Goal: Information Seeking & Learning: Learn about a topic

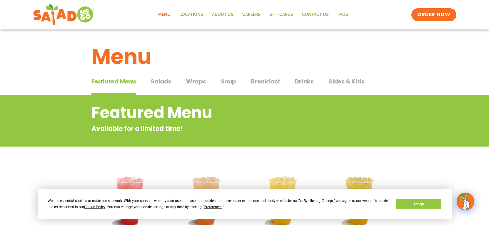
click at [297, 83] on span "Drinks" at bounding box center [304, 81] width 19 height 9
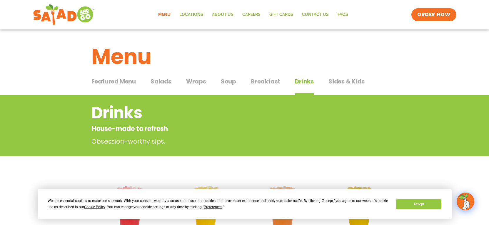
click at [353, 82] on span "Sides & Kids" at bounding box center [347, 81] width 36 height 9
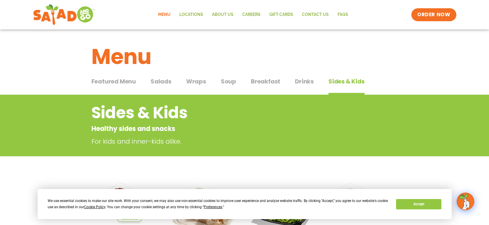
click at [167, 80] on span "Salads" at bounding box center [161, 81] width 21 height 9
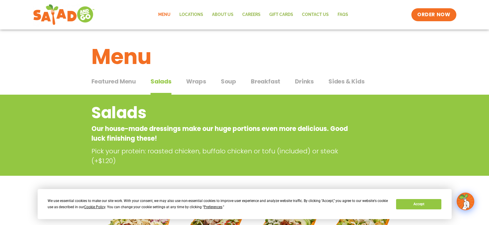
click at [196, 84] on span "Wraps" at bounding box center [196, 81] width 20 height 9
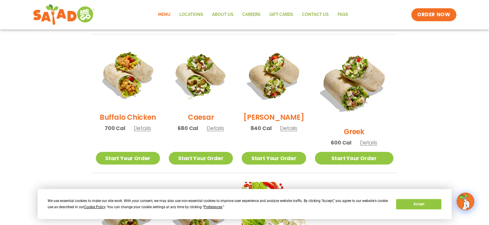
scroll to position [265, 0]
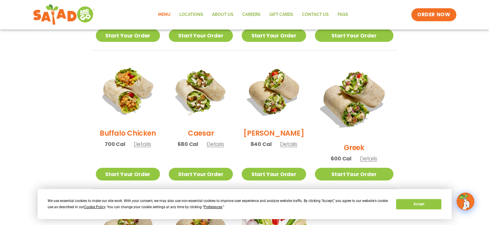
click at [374, 154] on span "Details" at bounding box center [368, 157] width 17 height 7
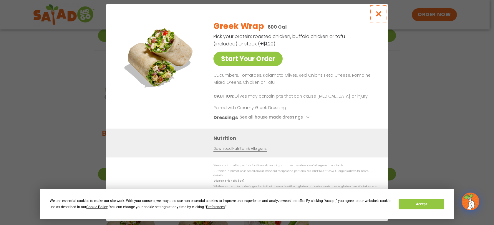
click at [379, 17] on icon "Close modal" at bounding box center [378, 14] width 7 height 6
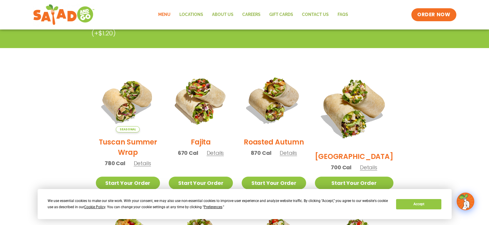
scroll to position [0, 0]
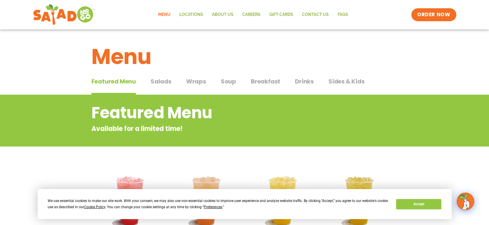
click at [162, 80] on span "Salads" at bounding box center [161, 81] width 21 height 9
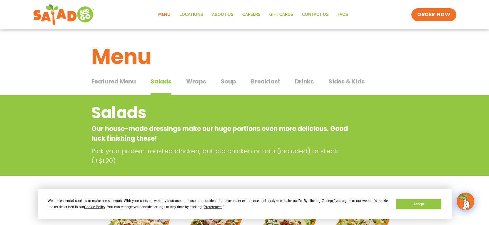
click at [190, 82] on span "Wraps" at bounding box center [196, 81] width 20 height 9
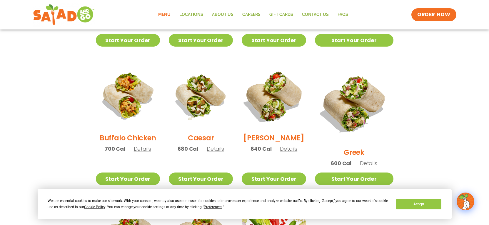
scroll to position [265, 0]
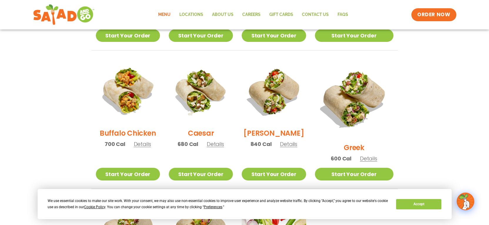
click at [370, 154] on span "Details" at bounding box center [368, 157] width 17 height 7
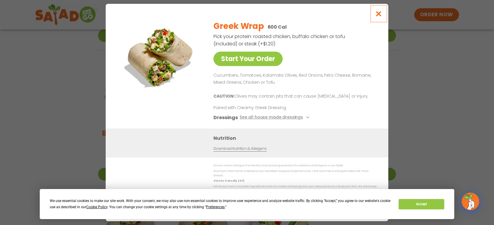
click at [376, 16] on icon "Close modal" at bounding box center [378, 14] width 7 height 6
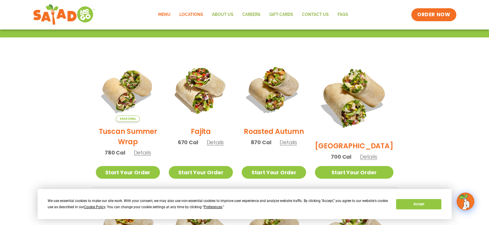
scroll to position [0, 0]
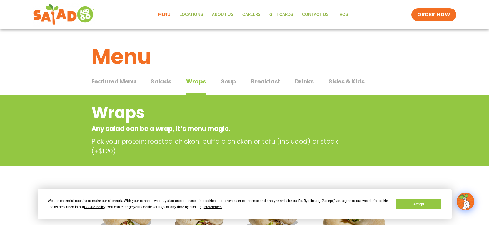
click at [304, 76] on div "Featured Menu Featured Menu Salads Salads Wraps Wraps Soup Soup Breakfast Break…" at bounding box center [245, 85] width 307 height 20
click at [307, 80] on span "Drinks" at bounding box center [304, 81] width 19 height 9
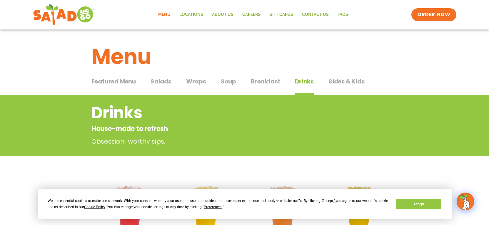
click at [252, 80] on span "Breakfast" at bounding box center [265, 81] width 29 height 9
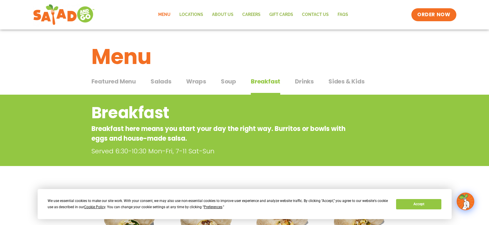
click at [329, 84] on span "Sides & Kids" at bounding box center [347, 81] width 36 height 9
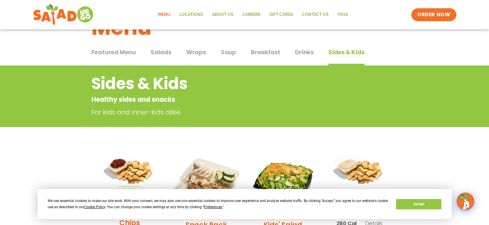
scroll to position [24, 0]
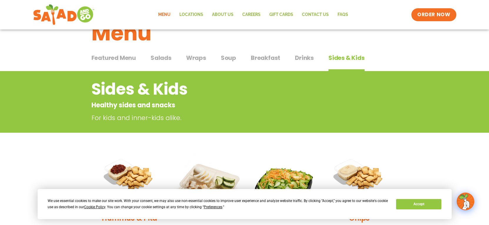
click at [309, 60] on span "Drinks" at bounding box center [304, 57] width 19 height 9
